Goal: Task Accomplishment & Management: Use online tool/utility

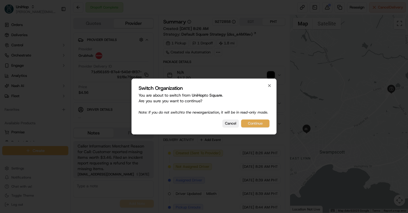
click at [248, 127] on button "Continue" at bounding box center [255, 124] width 28 height 8
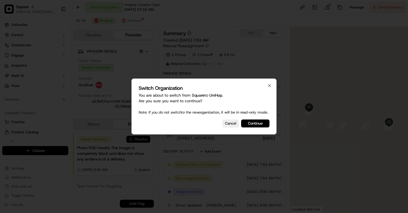
scroll to position [65, 0]
click at [256, 125] on button "Continue" at bounding box center [255, 124] width 28 height 8
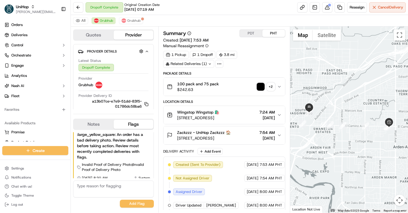
click at [260, 85] on img "button" at bounding box center [260, 87] width 8 height 8
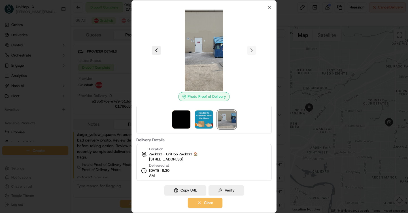
click at [269, 10] on div at bounding box center [203, 51] width 135 height 82
click at [269, 6] on icon "button" at bounding box center [269, 7] width 5 height 5
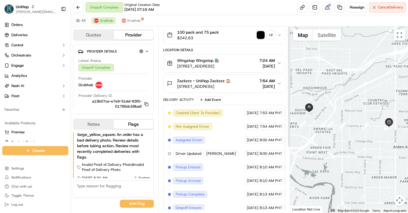
scroll to position [0, 0]
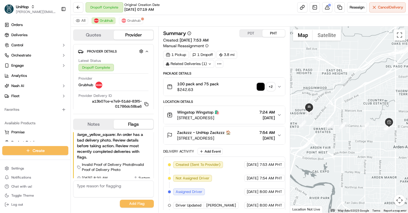
click at [256, 88] on img "button" at bounding box center [260, 87] width 8 height 8
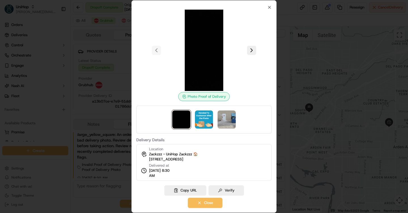
click at [200, 130] on div at bounding box center [203, 120] width 135 height 28
click at [206, 122] on img at bounding box center [204, 120] width 18 height 18
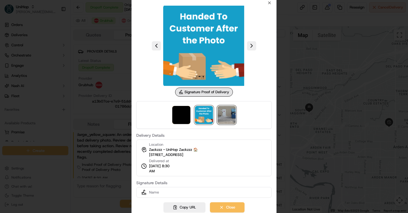
click at [220, 121] on img at bounding box center [226, 115] width 18 height 18
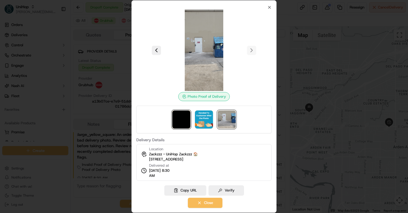
click at [177, 122] on img at bounding box center [181, 120] width 18 height 18
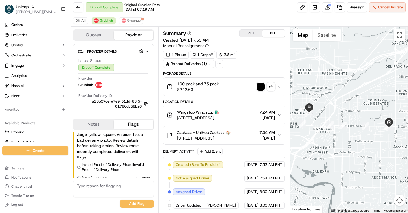
click at [260, 94] on button "100 pack and 75 pack $242.63 + 2" at bounding box center [223, 87] width 121 height 18
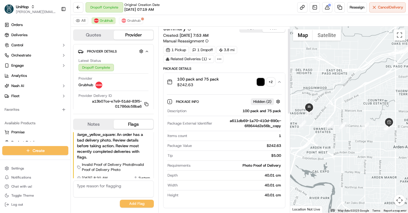
scroll to position [2, 0]
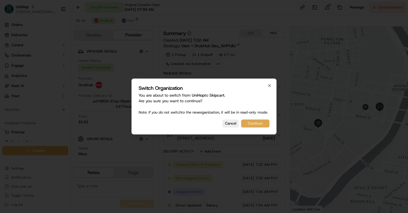
click at [255, 128] on button "Continue" at bounding box center [255, 124] width 28 height 8
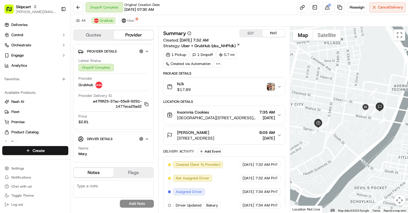
click at [269, 87] on img "button" at bounding box center [271, 87] width 8 height 8
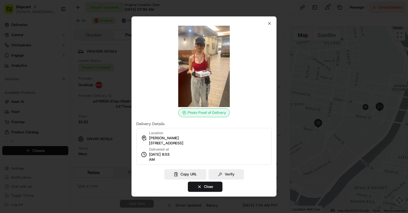
click at [289, 30] on div at bounding box center [204, 106] width 408 height 213
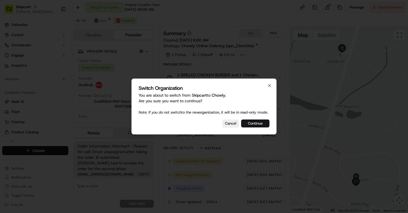
click at [257, 125] on button "Continue" at bounding box center [255, 124] width 28 height 8
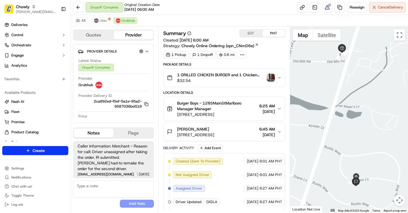
click at [267, 75] on img "button" at bounding box center [271, 78] width 8 height 8
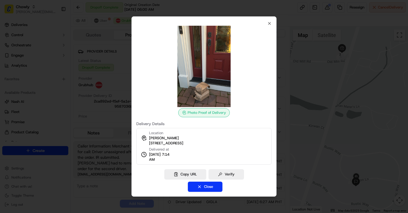
click at [291, 62] on div at bounding box center [204, 106] width 408 height 213
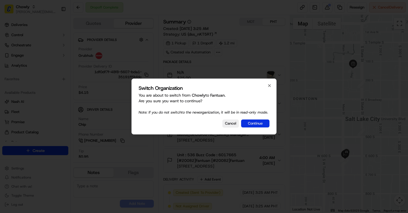
click at [259, 124] on button "Continue" at bounding box center [255, 124] width 28 height 8
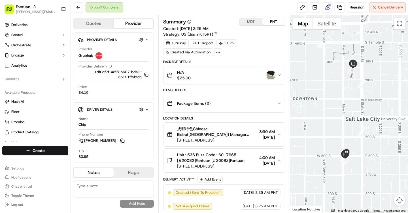
click at [271, 69] on button "N/A $25.00" at bounding box center [223, 75] width 121 height 18
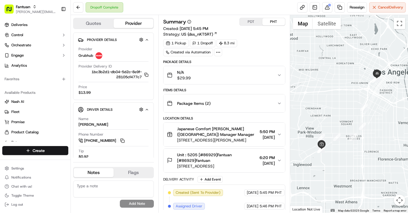
click at [273, 75] on div "N/A $29.99" at bounding box center [222, 75] width 110 height 11
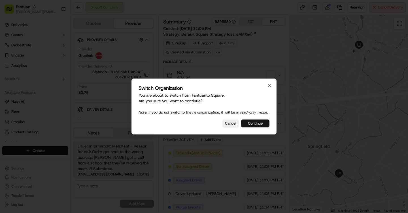
click at [259, 127] on button "Continue" at bounding box center [255, 124] width 28 height 8
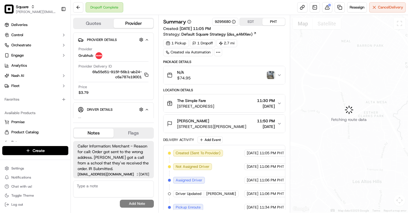
click at [268, 76] on img "button" at bounding box center [271, 75] width 8 height 8
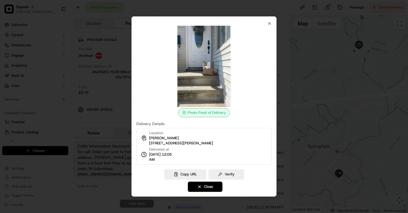
click at [272, 25] on div "Photo Proof of Delivery Delivery Details Location Patty Morano 45 Christy Ln, S…" at bounding box center [203, 106] width 145 height 181
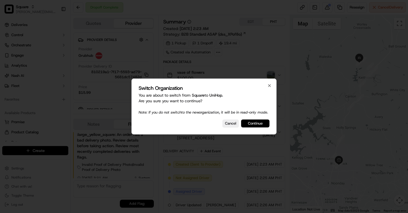
click at [257, 127] on button "Continue" at bounding box center [255, 124] width 28 height 8
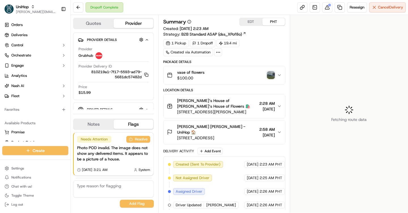
scroll to position [65, 0]
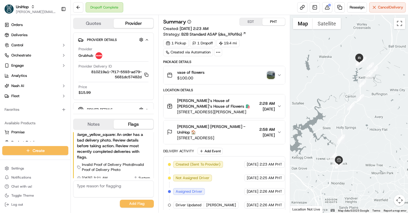
click at [270, 76] on img "button" at bounding box center [271, 75] width 8 height 8
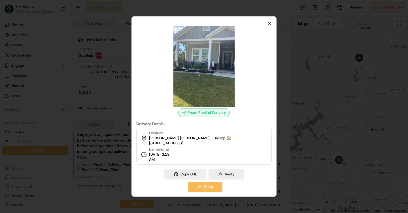
click at [286, 53] on div at bounding box center [204, 106] width 408 height 213
